Goal: Information Seeking & Learning: Find specific fact

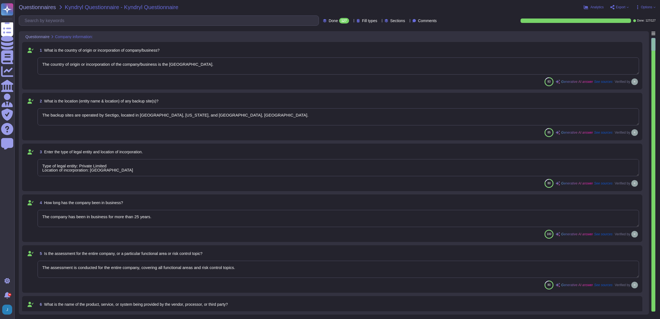
type textarea "The country of origin or incorporation of the company/business is the [GEOGRAPH…"
type textarea "The backup sites are operated by Sectigo, located in [GEOGRAPHIC_DATA], [US_STA…"
type textarea "Type of legal entity: Private Limited Location of incorporation: [GEOGRAPHIC_DA…"
type textarea "The company has been in business for more than 25 years."
type textarea "The assessment is conducted for the entire company, covering all functional are…"
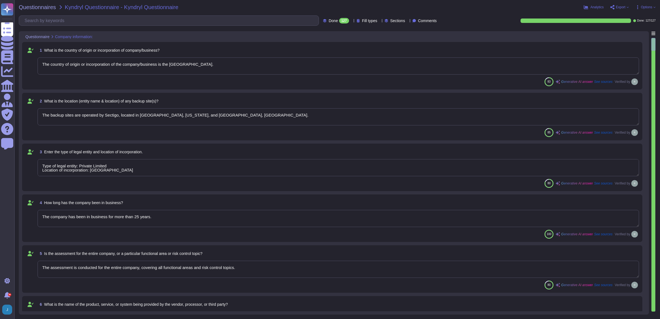
type textarea "The name of the product being provided by the vendor is "Sectigo Certificate Ma…"
type textarea "Sectigo offers a range of digital identity solutions aimed at enhancing securit…"
type textarea "[DOMAIN_NAME] and [DOMAIN_NAME]."
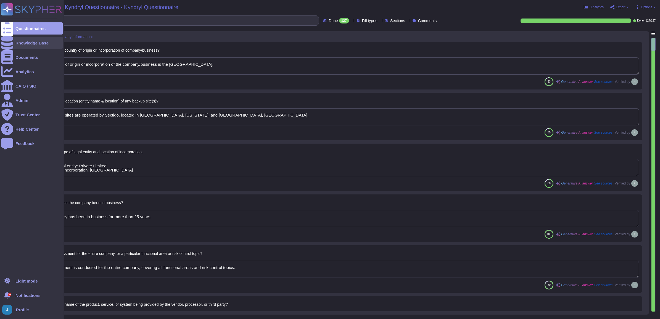
click at [34, 41] on div "Knowledge Base" at bounding box center [31, 43] width 33 height 4
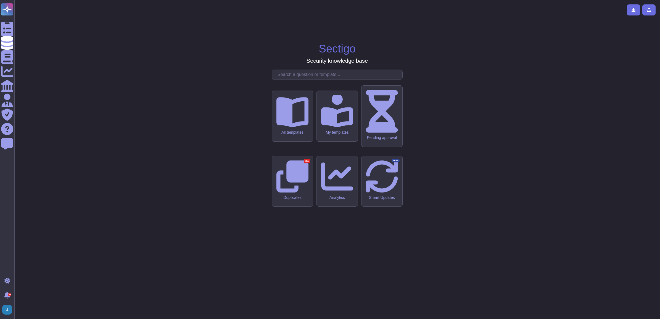
click at [303, 80] on input "text" at bounding box center [339, 75] width 128 height 10
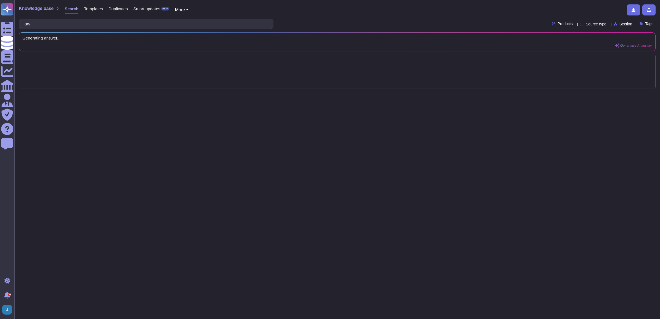
type input "a"
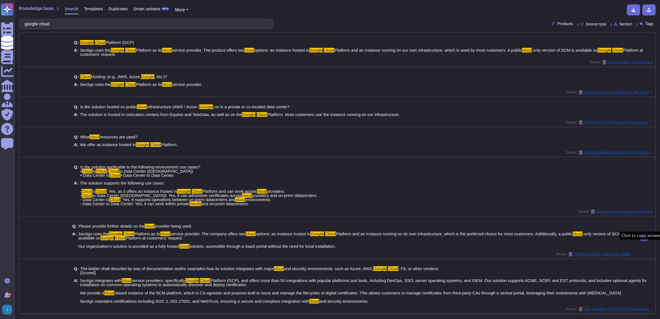
click at [640, 241] on button at bounding box center [644, 237] width 9 height 7
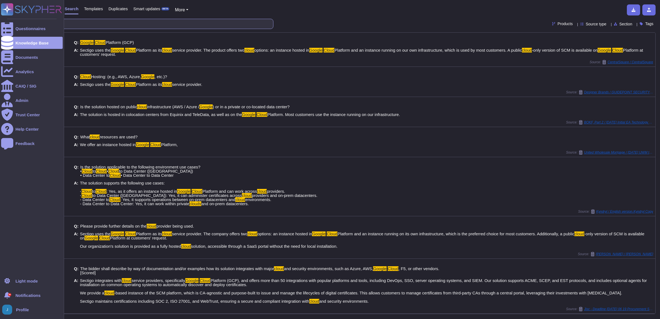
drag, startPoint x: 71, startPoint y: 25, endPoint x: 10, endPoint y: 20, distance: 61.5
click at [10, 20] on div "Questionnaires Knowledge Base Documents Analytics CAIQ / SIG Admin Trust Center…" at bounding box center [330, 159] width 660 height 319
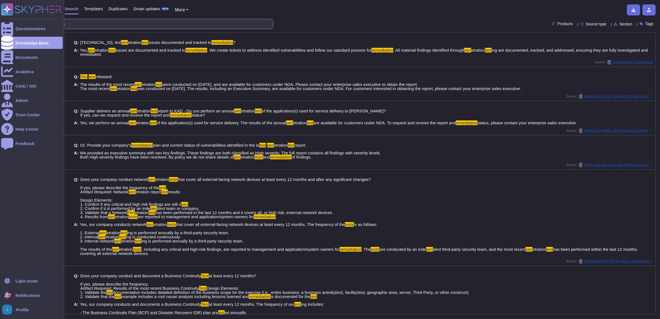
drag, startPoint x: 97, startPoint y: 25, endPoint x: 15, endPoint y: 16, distance: 83.1
click at [0, 18] on html "Questionnaires Knowledge Base Documents Analytics CAIQ / SIG Admin Trust Center…" at bounding box center [330, 159] width 660 height 319
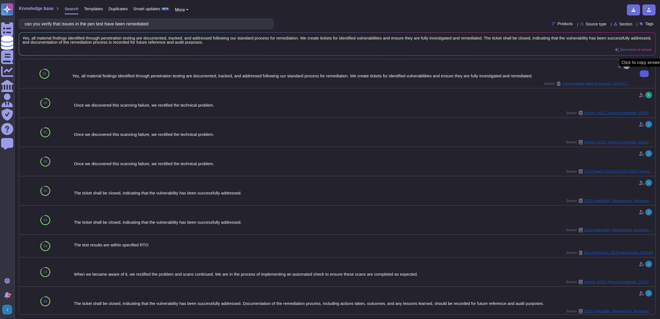
click at [644, 74] on icon at bounding box center [644, 74] width 0 height 0
drag, startPoint x: 175, startPoint y: 22, endPoint x: -1, endPoint y: -26, distance: 182.4
click at [0, 0] on html "Questionnaires Knowledge Base Documents Analytics CAIQ / SIG Admin Trust Center…" at bounding box center [330, 159] width 660 height 319
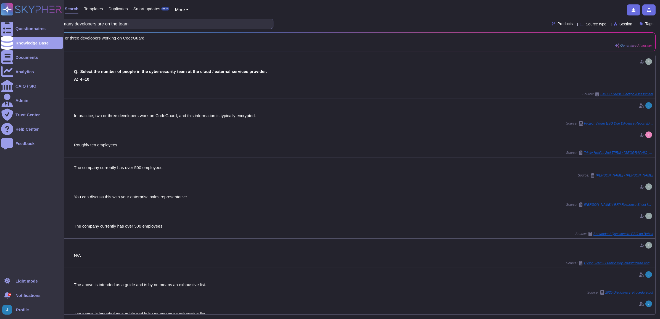
drag, startPoint x: 160, startPoint y: 26, endPoint x: 12, endPoint y: 8, distance: 148.3
click at [13, 7] on div "Questionnaires Knowledge Base Documents Analytics CAIQ / SIG Admin Trust Center…" at bounding box center [330, 159] width 660 height 319
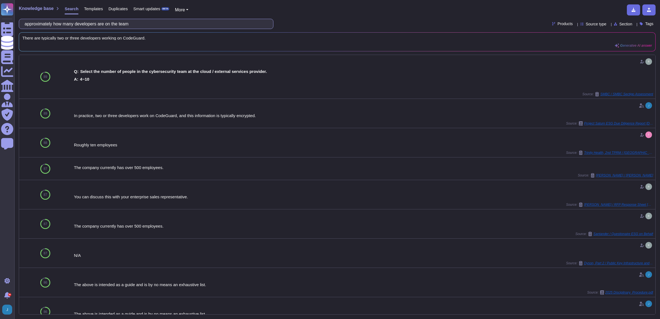
paste input "Does your company route all Internet traffic through a proxy server or applicat…"
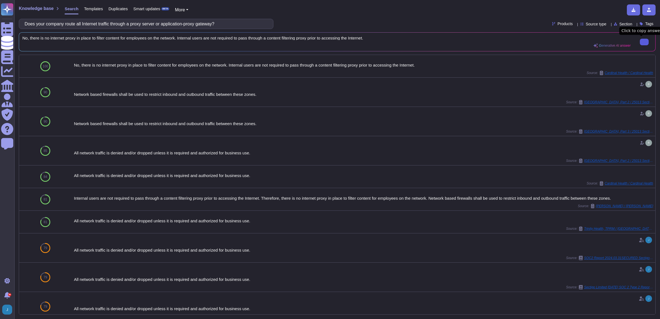
click at [644, 42] on icon at bounding box center [644, 42] width 0 height 0
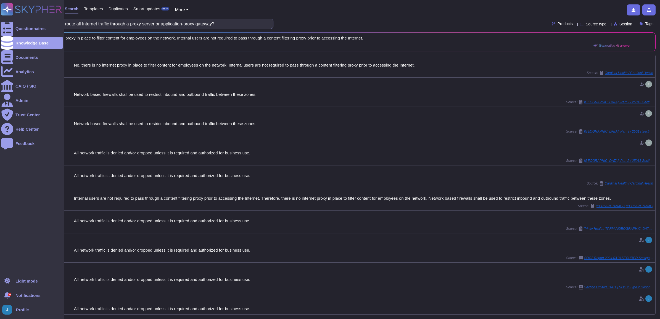
drag, startPoint x: 195, startPoint y: 24, endPoint x: 42, endPoint y: 17, distance: 153.2
click at [42, 17] on div "Questionnaires Knowledge Base Documents Analytics CAIQ / SIG Admin Trust Center…" at bounding box center [330, 159] width 660 height 319
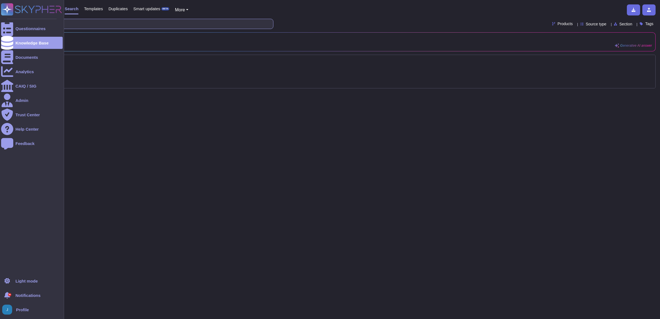
paste input "Does your company permit customer audits?"
drag, startPoint x: 42, startPoint y: 25, endPoint x: 9, endPoint y: 25, distance: 32.9
click at [9, 25] on div "Questionnaires Knowledge Base Documents Analytics CAIQ / SIG Admin Trust Center…" at bounding box center [330, 159] width 660 height 319
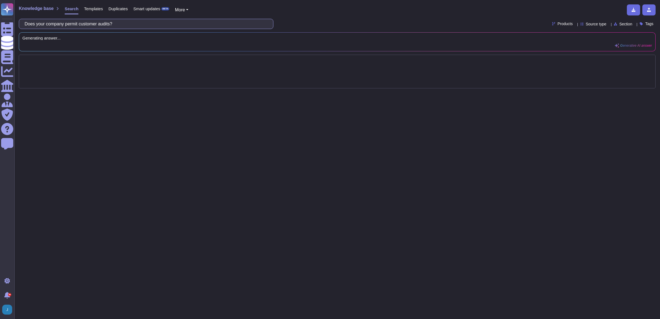
click at [135, 25] on input "Does your company permit customer audits?" at bounding box center [145, 24] width 246 height 10
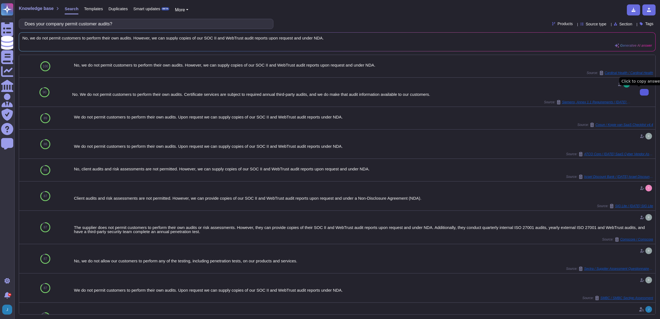
drag, startPoint x: 138, startPoint y: 24, endPoint x: 24, endPoint y: 19, distance: 114.4
click at [25, 18] on div "Knowledge base Search Templates Duplicates Smart updates BETA More Does your co…" at bounding box center [337, 159] width 646 height 319
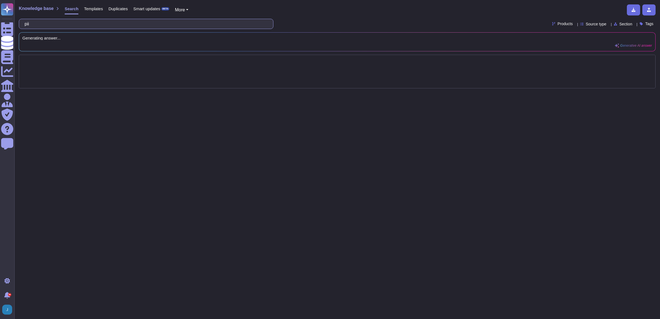
type input "pii"
